Goal: Task Accomplishment & Management: Use online tool/utility

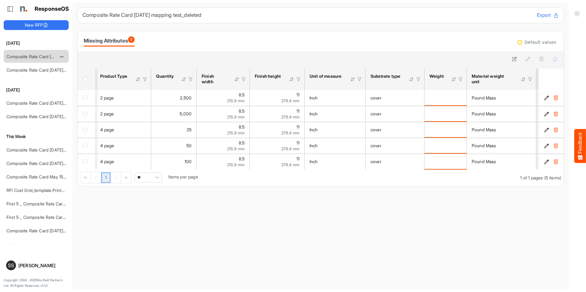
scroll to position [0, 359]
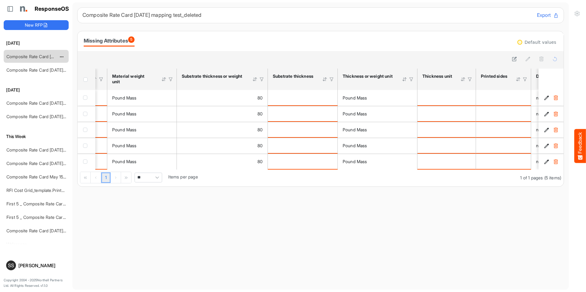
click at [36, 56] on link "Composite Rate Card [DATE] mapping test_deleted" at bounding box center [56, 56] width 100 height 5
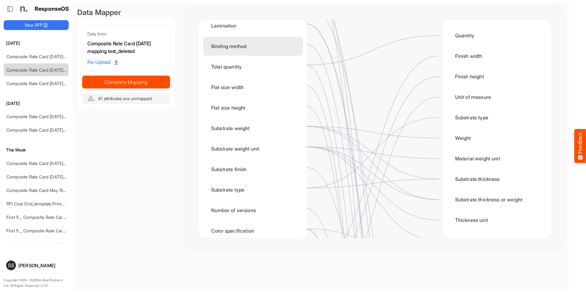
scroll to position [92, 0]
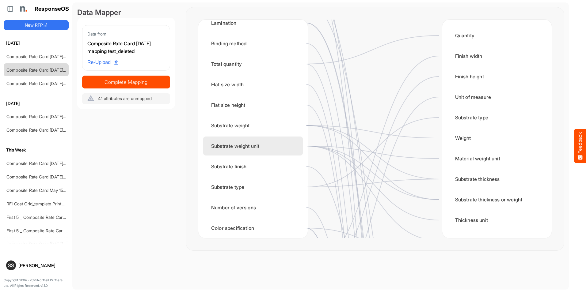
click at [266, 142] on div "Substrate weight unit" at bounding box center [253, 146] width 100 height 19
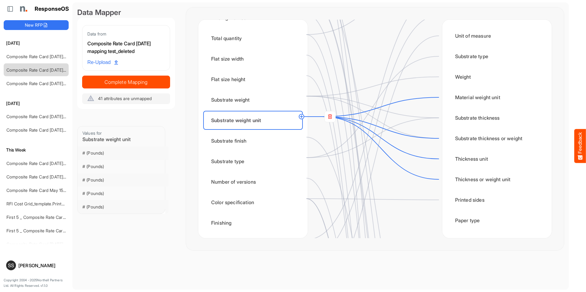
scroll to position [123, 0]
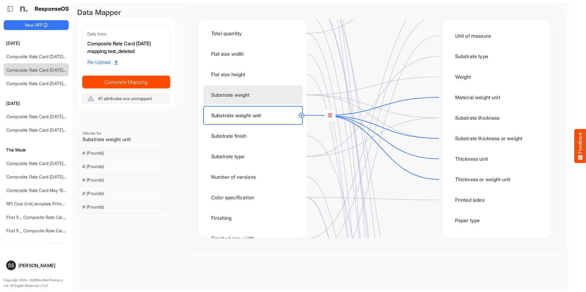
click at [255, 100] on div "Substrate weight" at bounding box center [253, 95] width 100 height 19
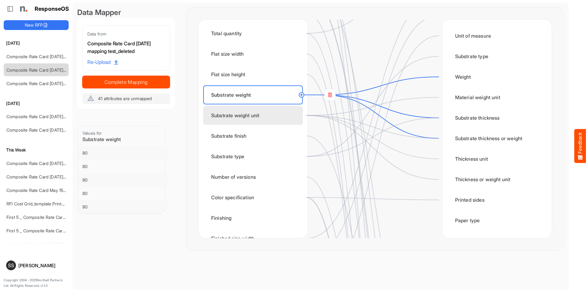
click at [256, 114] on div "Substrate weight unit" at bounding box center [253, 115] width 100 height 19
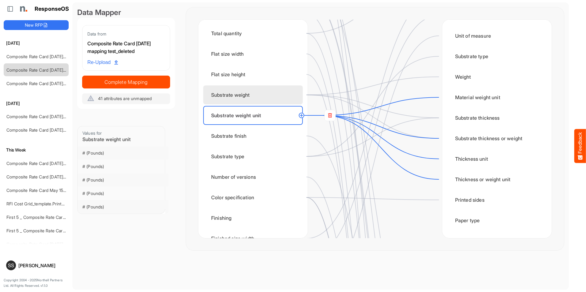
click at [254, 92] on div "Substrate weight" at bounding box center [253, 95] width 100 height 19
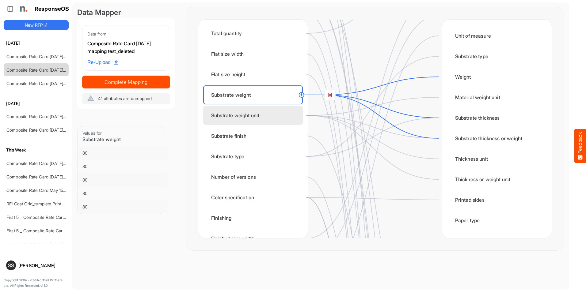
click at [250, 114] on div "Substrate weight unit" at bounding box center [253, 115] width 100 height 19
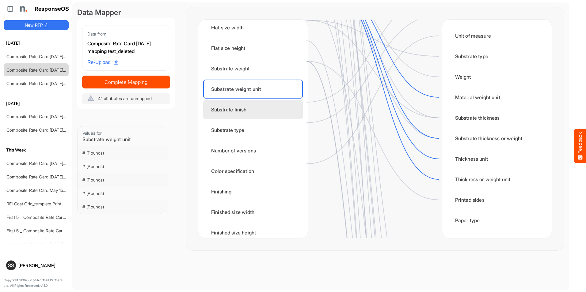
scroll to position [139, 0]
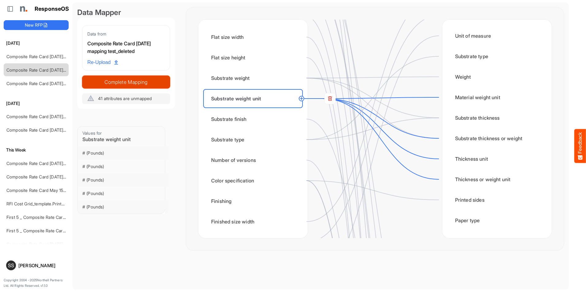
click at [151, 82] on span "Complete Mapping" at bounding box center [125, 82] width 87 height 9
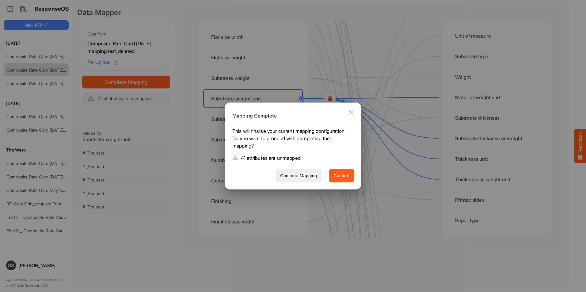
click at [339, 177] on span "Confirm" at bounding box center [341, 176] width 16 height 8
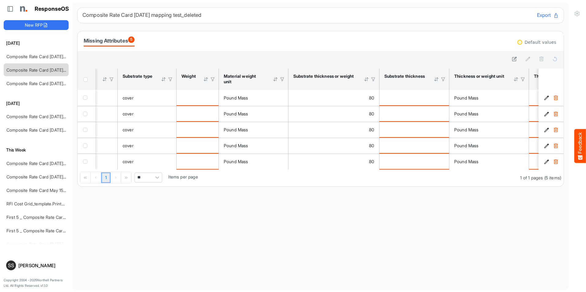
scroll to position [0, 260]
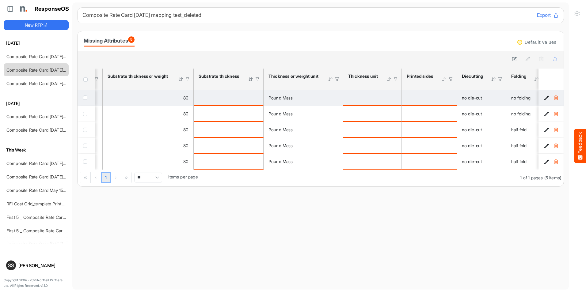
click at [246, 101] on td "is template cell Column Header httpsnorthellcomontologiesmapping-rulesmaterialh…" at bounding box center [229, 98] width 70 height 16
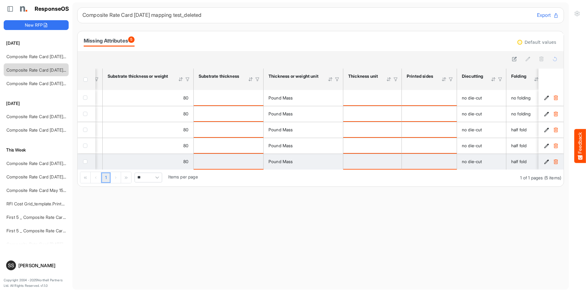
click at [234, 165] on td "is template cell Column Header httpsnorthellcomontologiesmapping-rulesmaterialh…" at bounding box center [229, 162] width 70 height 16
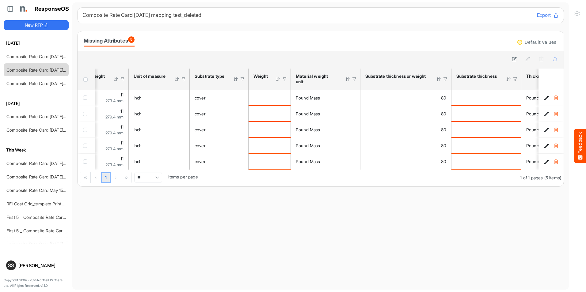
scroll to position [0, 118]
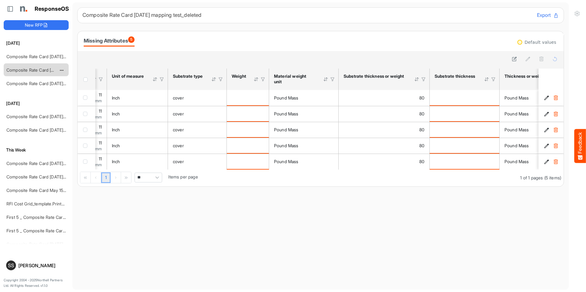
click at [30, 74] on div "Composite Rate Card [DATE] mapping test_deleted" at bounding box center [31, 70] width 55 height 12
click at [32, 67] on div "Composite Rate Card [DATE] mapping test_deleted" at bounding box center [31, 70] width 55 height 12
click at [31, 70] on link "Composite Rate Card [DATE] mapping test_deleted" at bounding box center [56, 69] width 100 height 5
click at [40, 56] on link "Composite Rate Card [DATE]_smaller" at bounding box center [42, 56] width 73 height 5
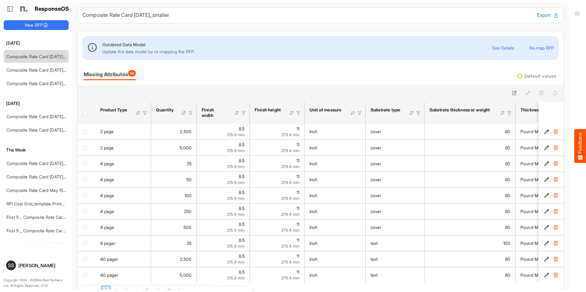
click at [536, 48] on button "Re-map RFP" at bounding box center [541, 48] width 25 height 5
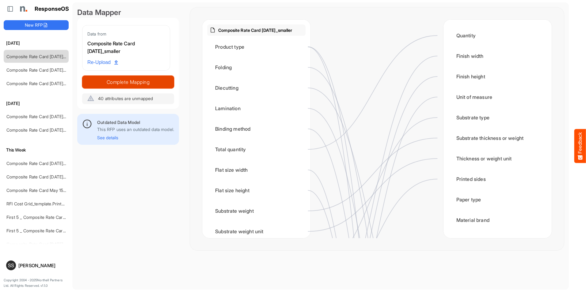
click at [148, 83] on span "Complete Mapping" at bounding box center [127, 82] width 91 height 9
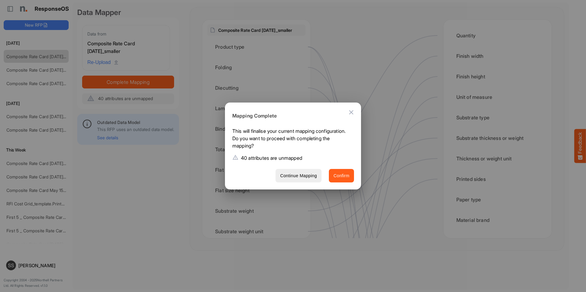
click at [342, 174] on span "Confirm" at bounding box center [341, 176] width 16 height 8
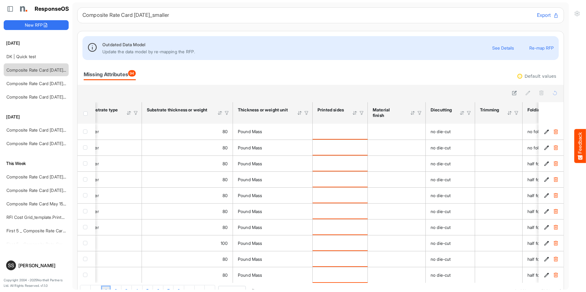
scroll to position [0, 309]
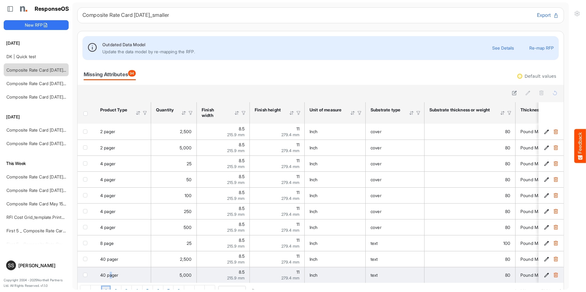
drag, startPoint x: 109, startPoint y: 283, endPoint x: 113, endPoint y: 283, distance: 3.7
click at [113, 283] on td "40 pager" at bounding box center [123, 275] width 56 height 16
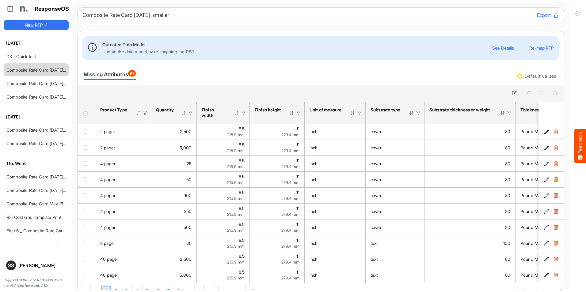
click at [112, 286] on div "1 2 3 4 5 6 7 8 ... 1 of 10 pages (94 items) ** Items per page" at bounding box center [321, 291] width 486 height 17
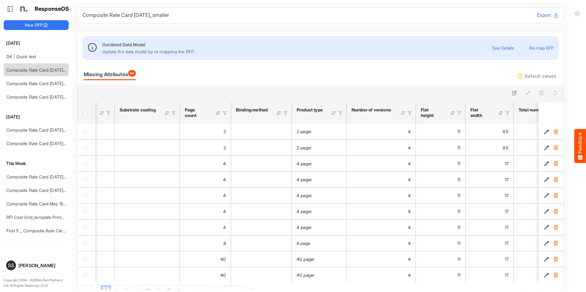
scroll to position [0, 873]
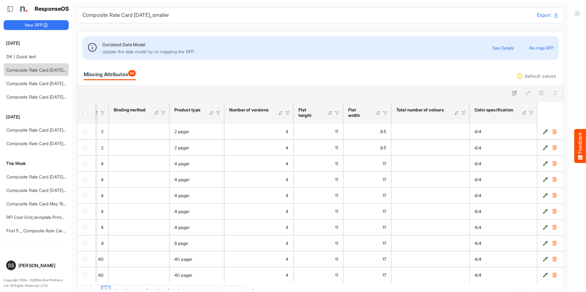
click at [539, 46] on button "Re-map RFP" at bounding box center [541, 48] width 25 height 5
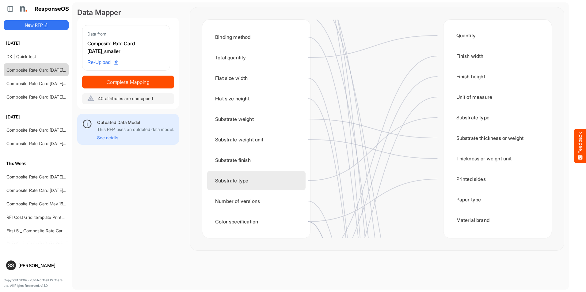
scroll to position [129, 0]
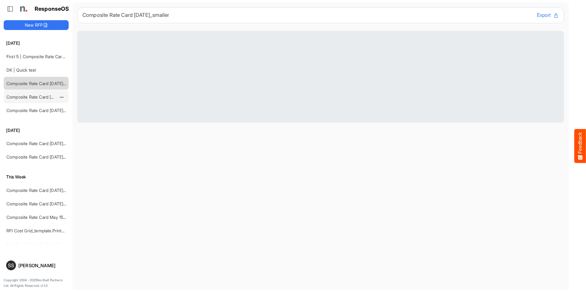
click at [25, 97] on link "Composite Rate Card [DATE] mapping test_deleted" at bounding box center [56, 96] width 100 height 5
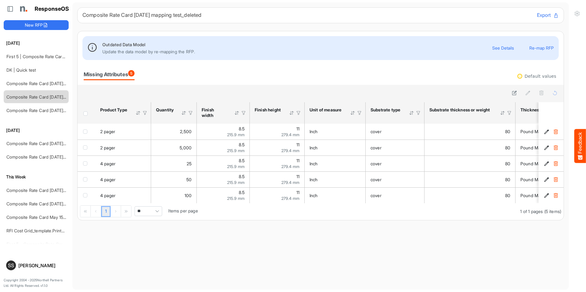
click at [543, 49] on button "Re-map RFP" at bounding box center [541, 48] width 25 height 5
